Goal: Information Seeking & Learning: Learn about a topic

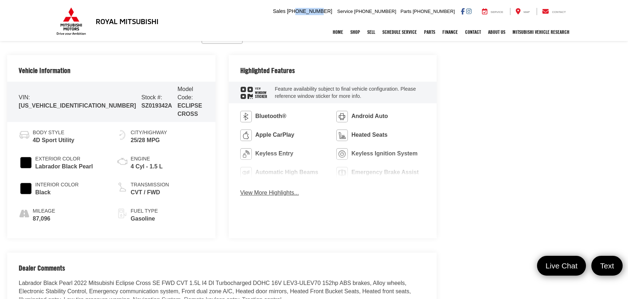
drag, startPoint x: 357, startPoint y: 10, endPoint x: 332, endPoint y: 12, distance: 24.9
click at [332, 8] on span "[PHONE_NUMBER]" at bounding box center [309, 11] width 45 height 6
drag, startPoint x: 327, startPoint y: 10, endPoint x: 358, endPoint y: 10, distance: 30.9
click at [334, 10] on li "Sales Mobile Sales [PHONE_NUMBER]" at bounding box center [302, 11] width 63 height 7
copy span "[PHONE_NUMBER]"
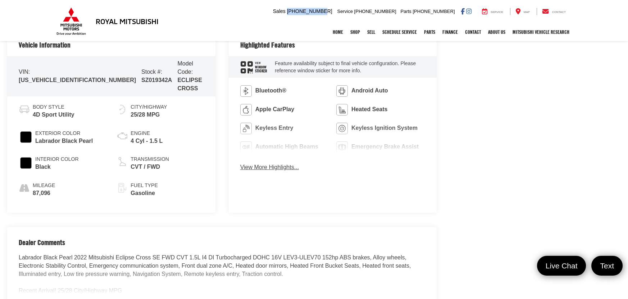
scroll to position [421, 0]
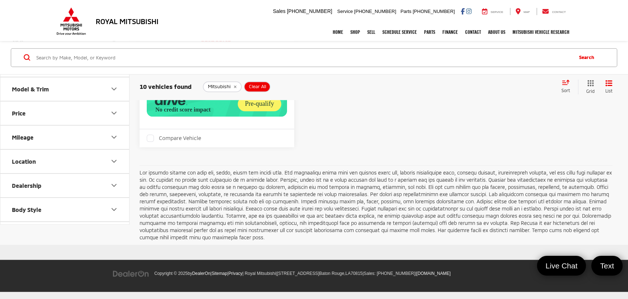
scroll to position [1321, 0]
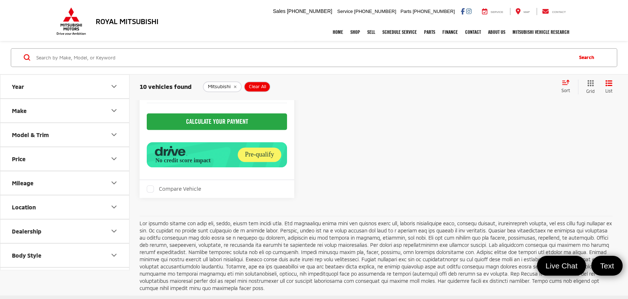
click at [235, 87] on icon "remove Mitsubishi" at bounding box center [235, 87] width 5 height 4
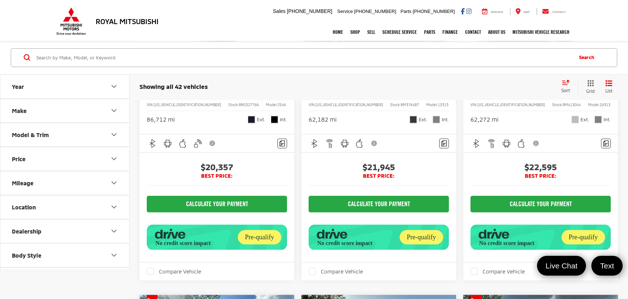
scroll to position [1943, 0]
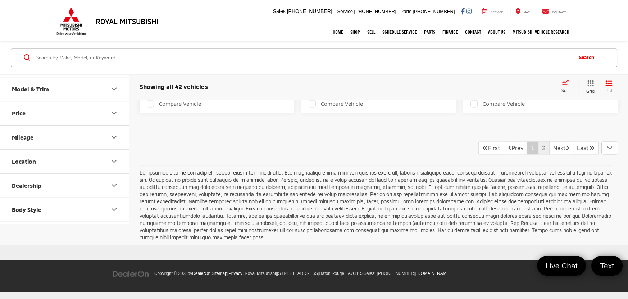
click at [538, 154] on link "2" at bounding box center [544, 147] width 12 height 13
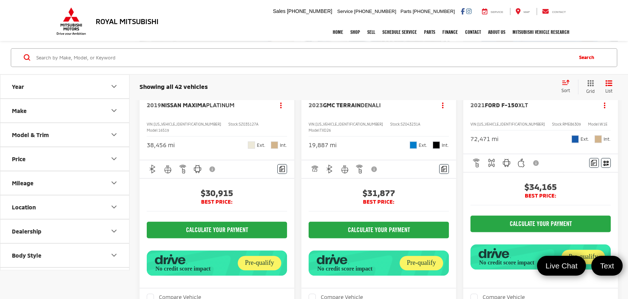
scroll to position [1548, 0]
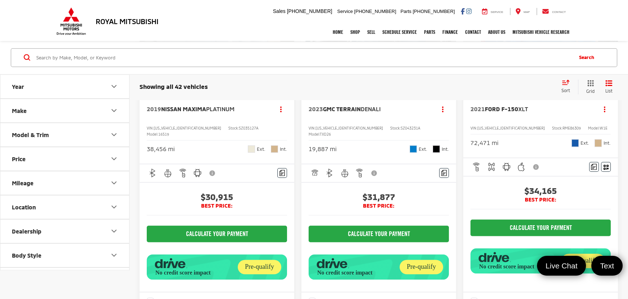
click at [391, 90] on img "2023 GMC Terrain Denali 0" at bounding box center [379, 31] width 156 height 117
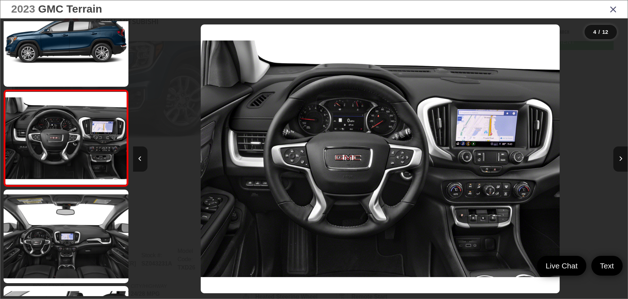
click at [628, 156] on div "2023 GMC Terrain 4 / 12" at bounding box center [314, 149] width 628 height 299
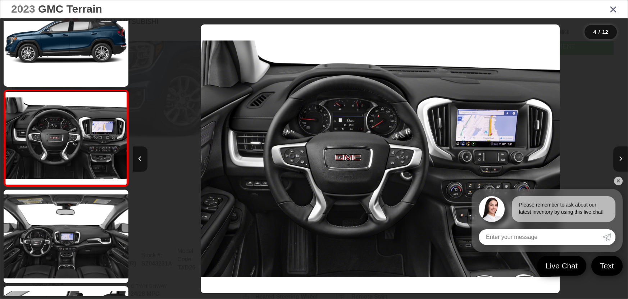
click at [625, 154] on button "Next image" at bounding box center [620, 158] width 14 height 25
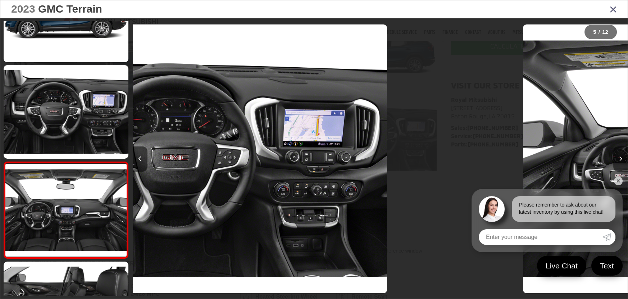
scroll to position [318, 0]
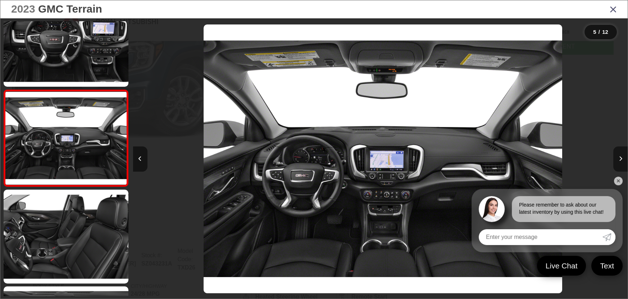
click at [624, 154] on button "Next image" at bounding box center [620, 158] width 14 height 25
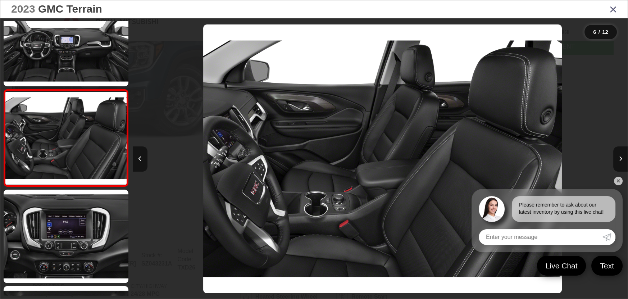
scroll to position [0, 2474]
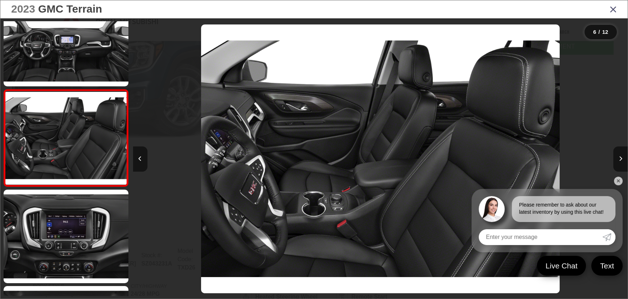
click at [587, 107] on div at bounding box center [566, 158] width 124 height 281
click at [613, 12] on icon "Close gallery" at bounding box center [613, 8] width 7 height 9
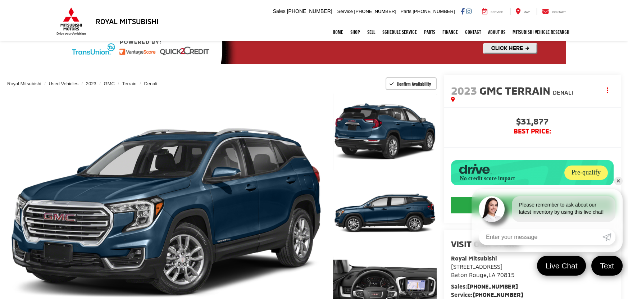
scroll to position [32, 0]
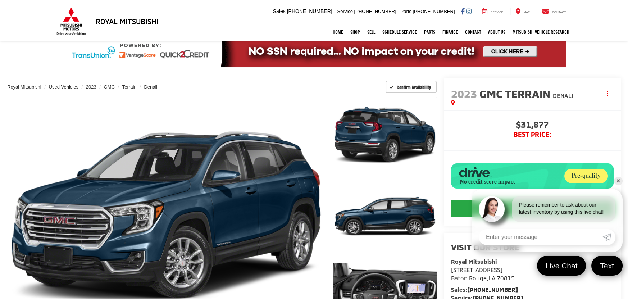
click at [615, 181] on link "✕" at bounding box center [618, 181] width 9 height 9
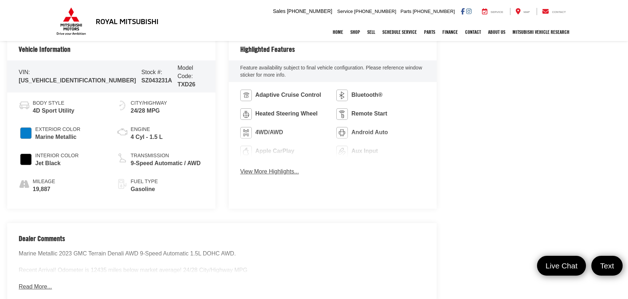
scroll to position [388, 0]
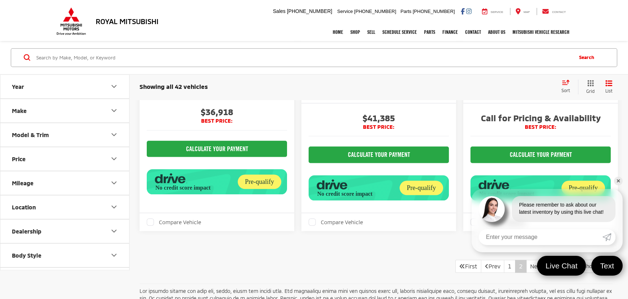
scroll to position [1989, 0]
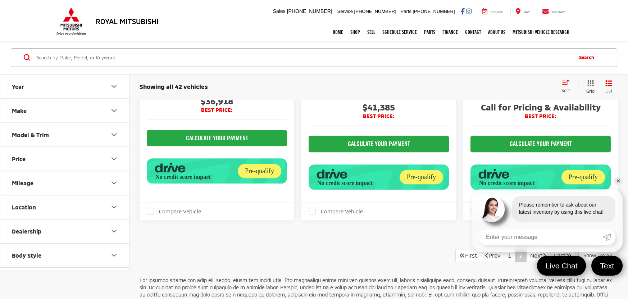
click at [616, 179] on link "✕" at bounding box center [618, 181] width 9 height 9
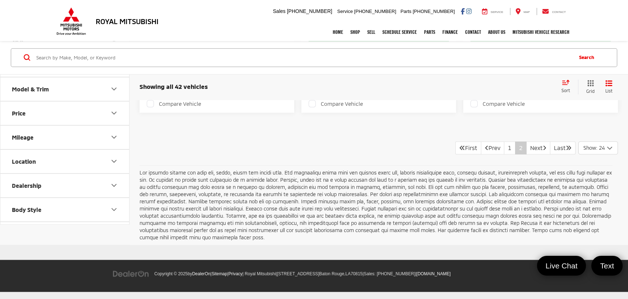
scroll to position [2216, 0]
click at [485, 154] on link "Prev" at bounding box center [492, 147] width 23 height 13
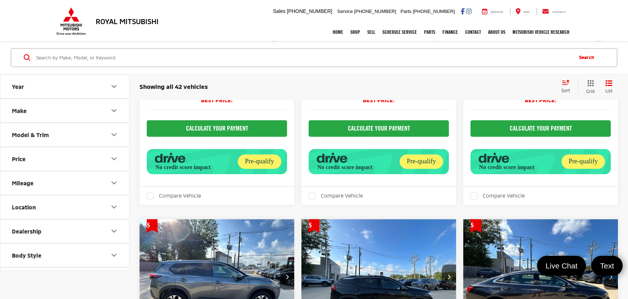
scroll to position [1386, 0]
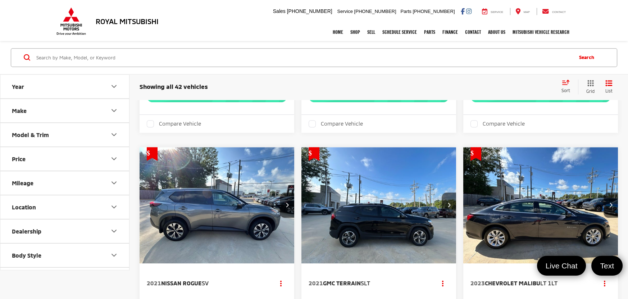
click at [57, 138] on button "Model & Trim" at bounding box center [65, 134] width 130 height 23
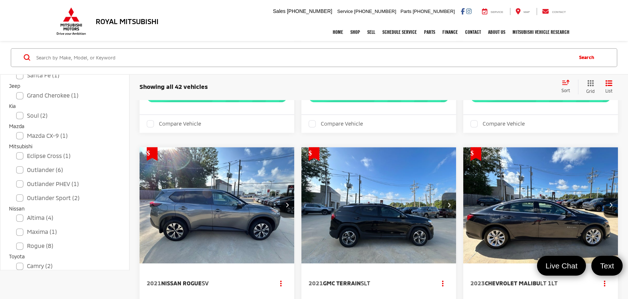
scroll to position [226, 0]
click at [62, 159] on label "Eclipse Cross (1)" at bounding box center [64, 155] width 97 height 13
click at [17, 151] on input "Eclipse Cross (1)" at bounding box center [16, 150] width 0 height 0
checkbox input "true"
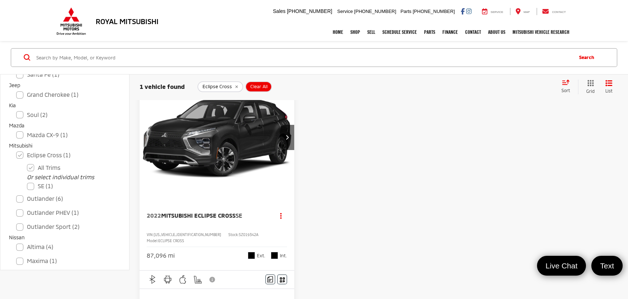
scroll to position [91, 0]
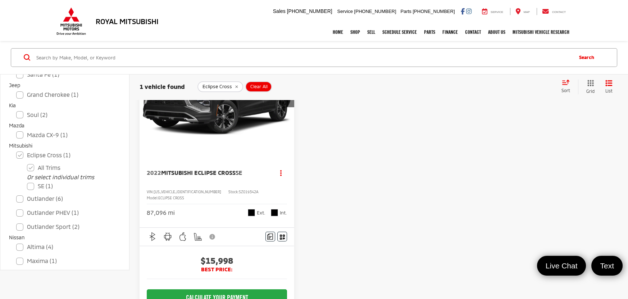
click at [209, 121] on img "2022 Mitsubishi Eclipse Cross SE 0" at bounding box center [217, 95] width 156 height 117
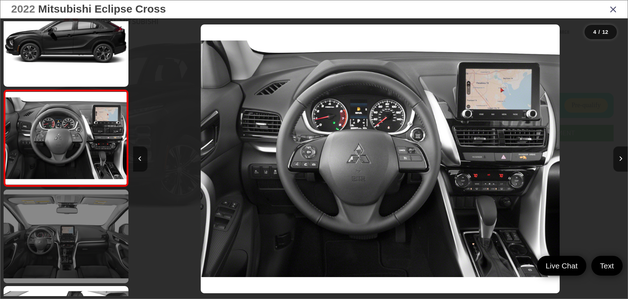
click at [96, 230] on link at bounding box center [66, 237] width 125 height 94
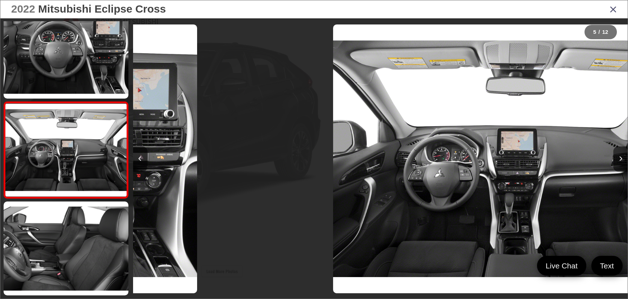
scroll to position [0, 1979]
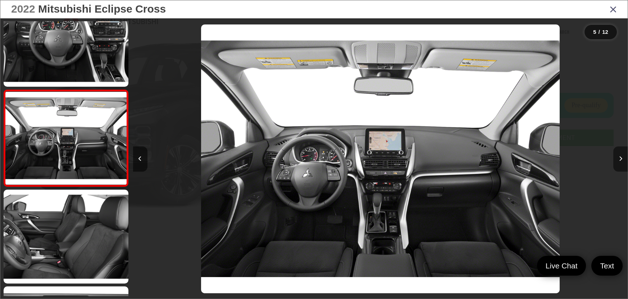
click at [619, 156] on icon "Next image" at bounding box center [620, 158] width 3 height 5
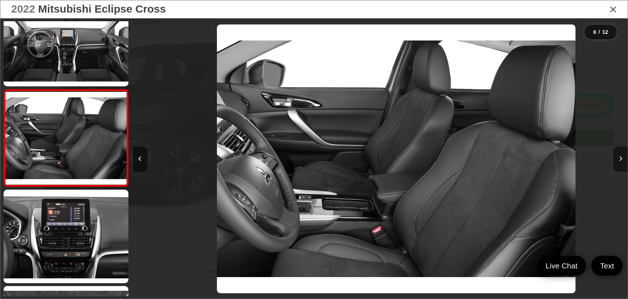
scroll to position [0, 2474]
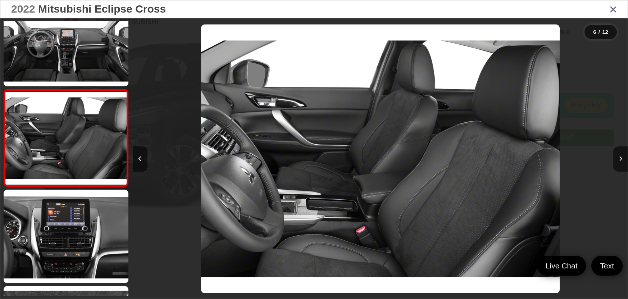
click at [616, 10] on icon "Close gallery" at bounding box center [613, 8] width 7 height 9
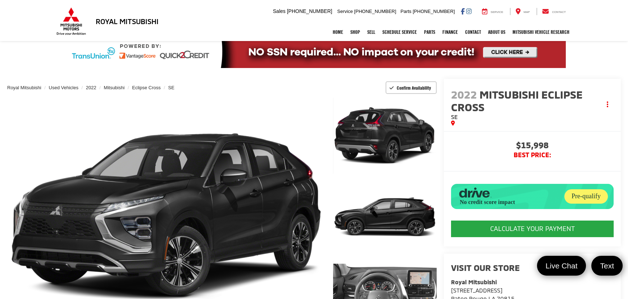
scroll to position [0, 0]
